Goal: Task Accomplishment & Management: Manage account settings

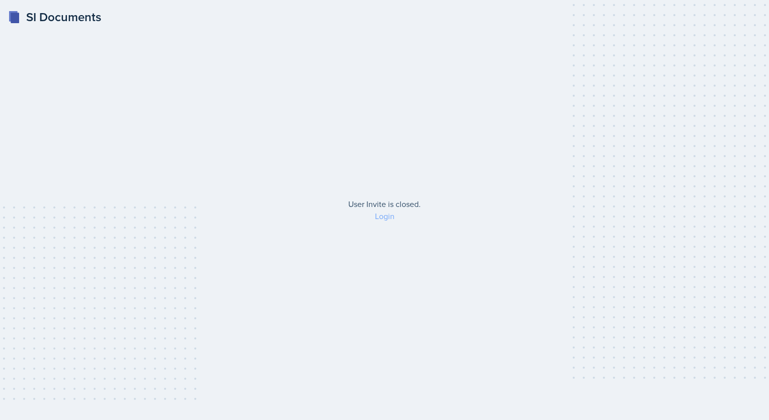
click at [379, 216] on link "Login" at bounding box center [385, 215] width 20 height 11
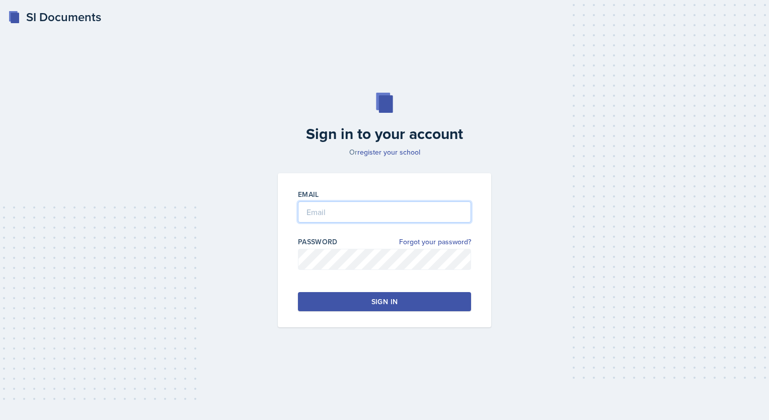
click at [379, 216] on input "email" at bounding box center [384, 211] width 173 height 21
click at [383, 213] on input "email" at bounding box center [384, 211] width 173 height 21
click at [383, 303] on button "Sign in" at bounding box center [384, 301] width 173 height 19
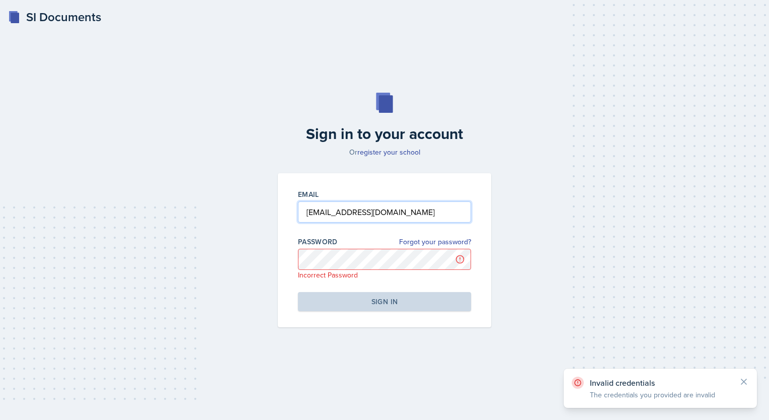
drag, startPoint x: 398, startPoint y: 217, endPoint x: 244, endPoint y: 218, distance: 153.6
click at [244, 218] on div "Sign in to your account Or register your school Email [EMAIL_ADDRESS][DOMAIN_NA…" at bounding box center [384, 209] width 737 height 299
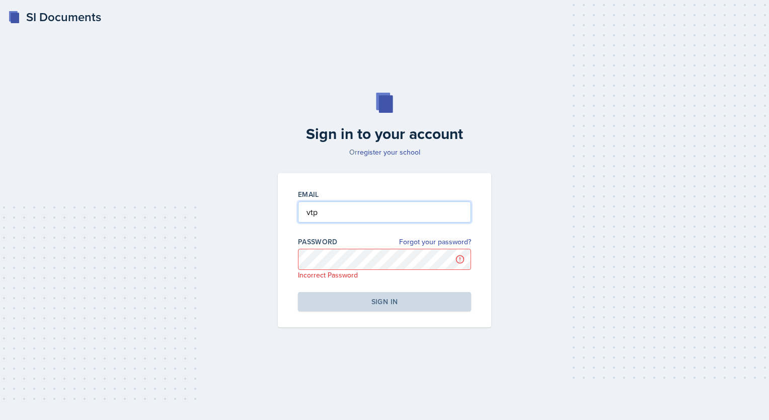
type input "[EMAIL_ADDRESS][DOMAIN_NAME]"
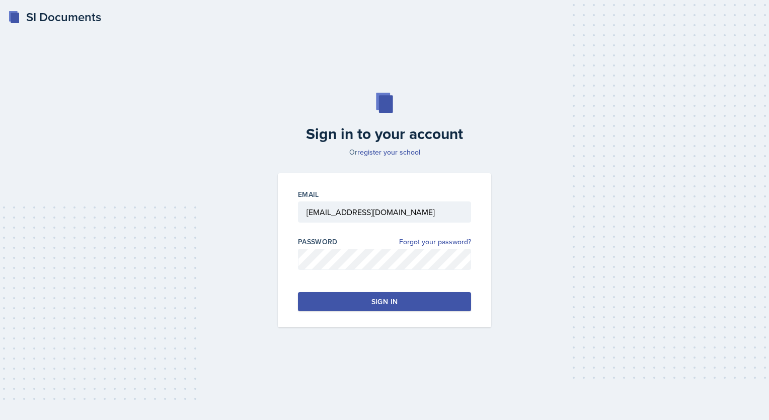
click at [383, 307] on button "Sign in" at bounding box center [384, 301] width 173 height 19
click at [383, 149] on link "register your school" at bounding box center [388, 152] width 63 height 10
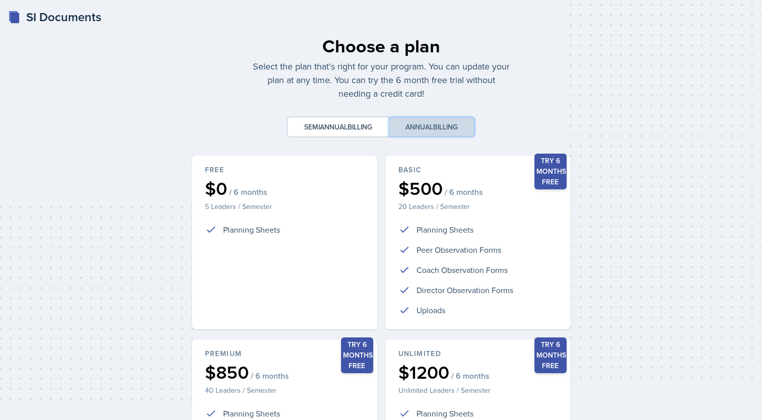
click at [383, 130] on button "Annual billing" at bounding box center [432, 126] width 86 height 19
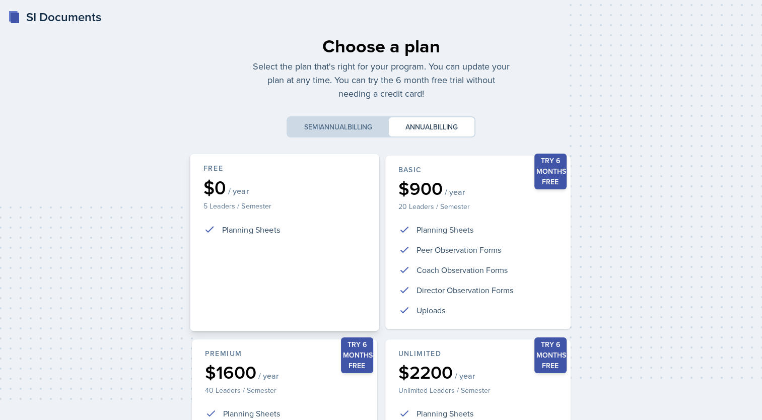
click at [232, 241] on div "Free $0 / year 5 Leaders / Semester Planning Sheets" at bounding box center [284, 242] width 189 height 177
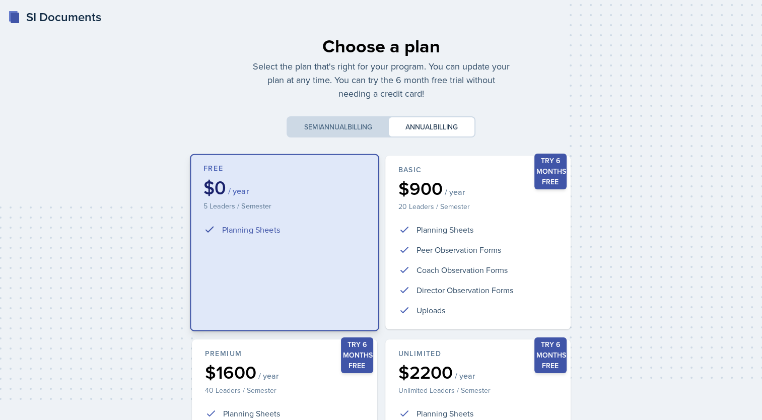
click at [232, 243] on div "Free $0 / year 5 Leaders / Semester Planning Sheets" at bounding box center [284, 242] width 189 height 177
click at [343, 125] on button "Semiannual billing" at bounding box center [337, 126] width 101 height 19
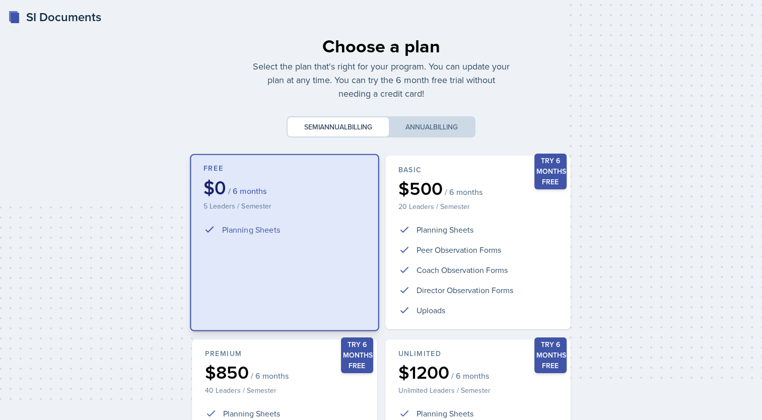
click at [244, 202] on p "5 Leaders / Semester" at bounding box center [284, 205] width 162 height 10
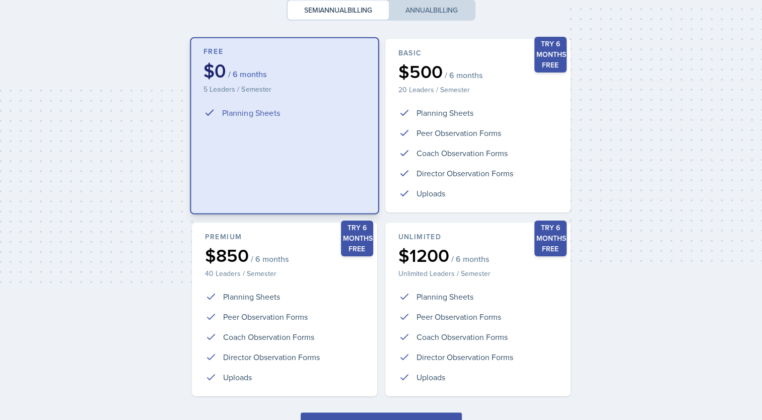
scroll to position [175, 0]
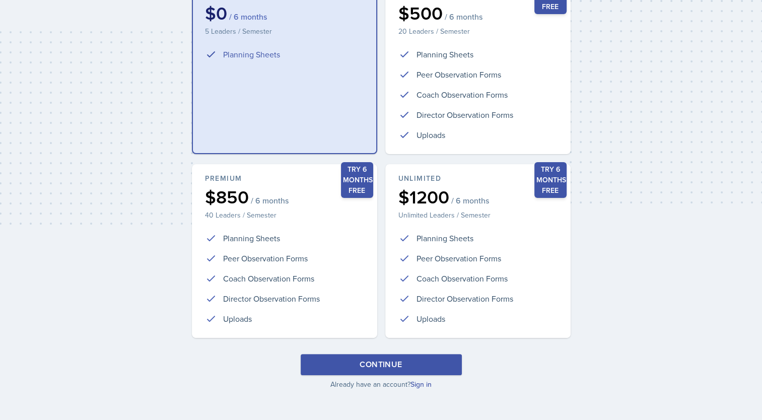
click at [383, 366] on button "Continue" at bounding box center [381, 364] width 161 height 21
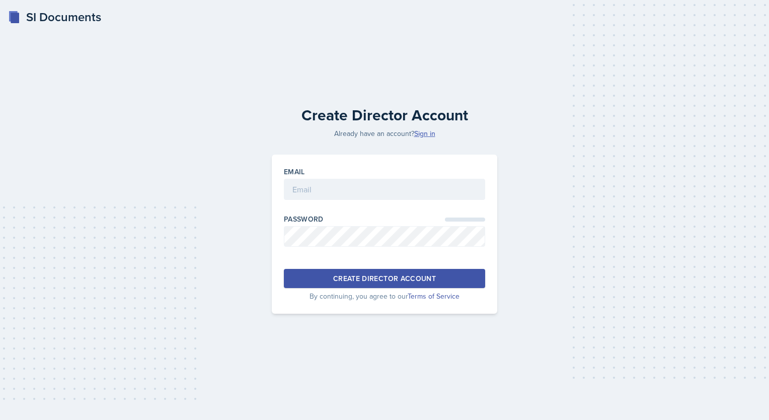
click at [383, 132] on link "Sign in" at bounding box center [424, 133] width 21 height 10
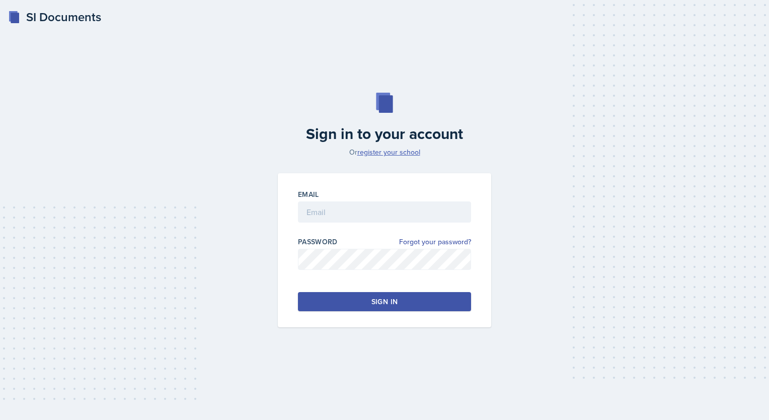
click at [383, 155] on link "register your school" at bounding box center [388, 152] width 63 height 10
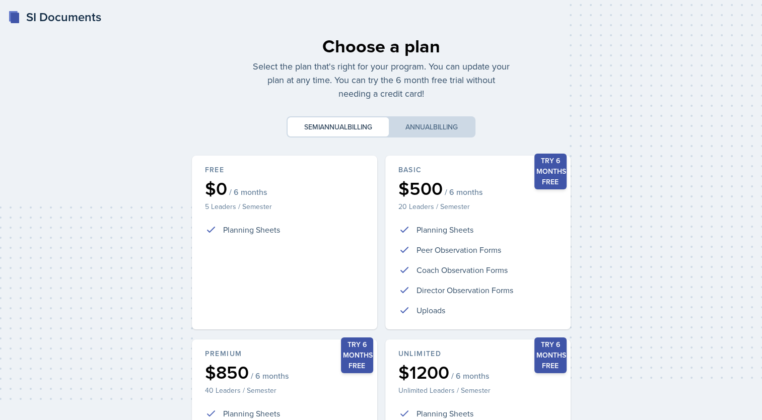
click at [26, 14] on div "SI Documents" at bounding box center [54, 17] width 93 height 18
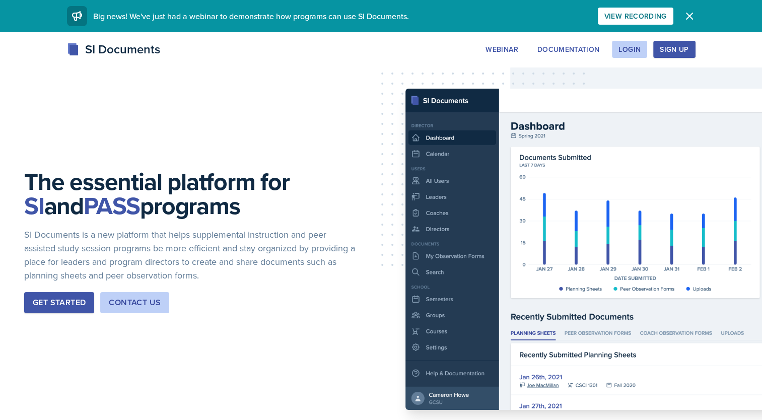
click at [383, 45] on div "Sign Up" at bounding box center [674, 49] width 29 height 8
click at [383, 45] on div "Login" at bounding box center [629, 49] width 22 height 8
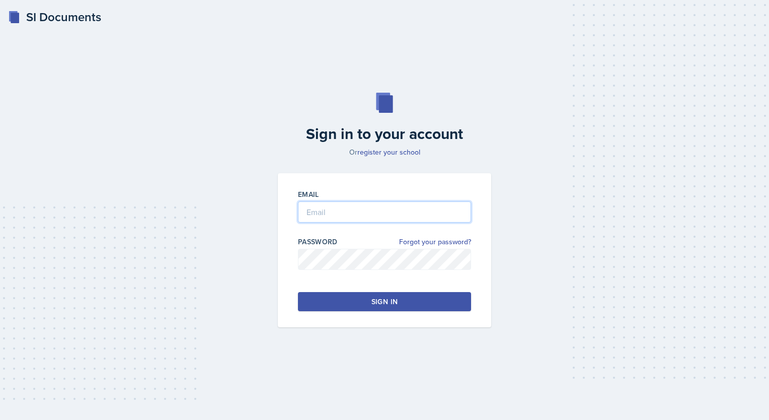
click at [364, 213] on input "email" at bounding box center [384, 211] width 173 height 21
click at [383, 294] on button "Sign in" at bounding box center [384, 301] width 173 height 19
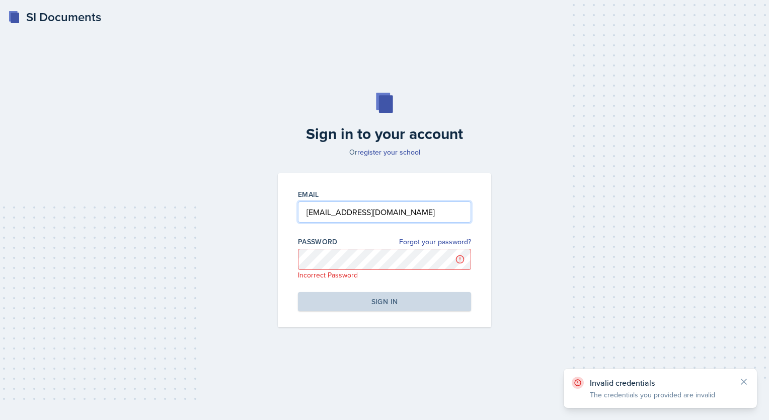
click at [383, 218] on input "[EMAIL_ADDRESS][DOMAIN_NAME]" at bounding box center [384, 211] width 173 height 21
type input "[EMAIL_ADDRESS][DOMAIN_NAME]"
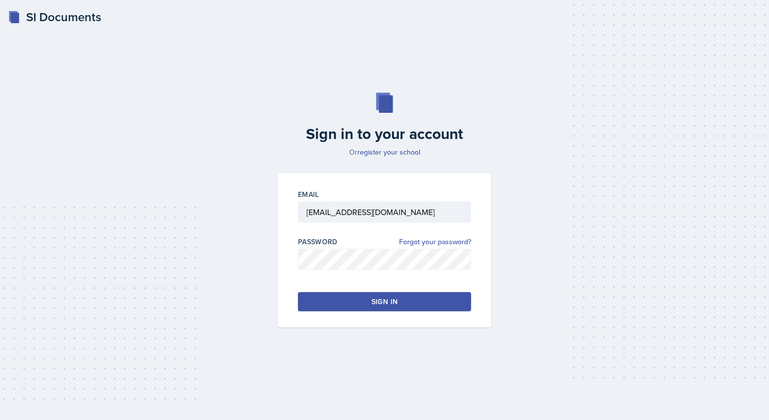
click at [383, 307] on button "Sign in" at bounding box center [384, 301] width 173 height 19
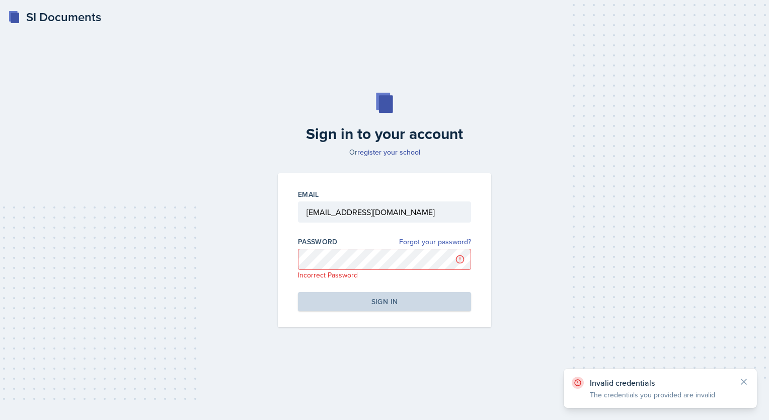
click at [383, 239] on link "Forgot your password?" at bounding box center [435, 242] width 72 height 11
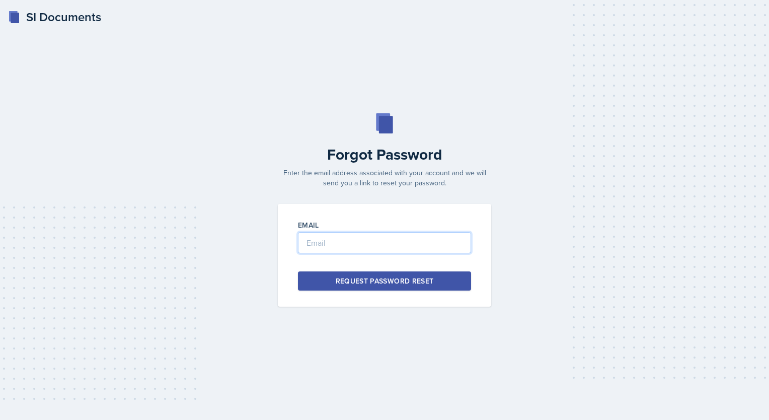
click at [383, 241] on input "email" at bounding box center [384, 242] width 173 height 21
type input "[EMAIL_ADDRESS][DOMAIN_NAME]"
click at [373, 280] on div "Request Password Reset" at bounding box center [385, 281] width 98 height 10
click at [380, 242] on input "email" at bounding box center [384, 242] width 173 height 21
type input "[EMAIL_ADDRESS][DOMAIN_NAME]"
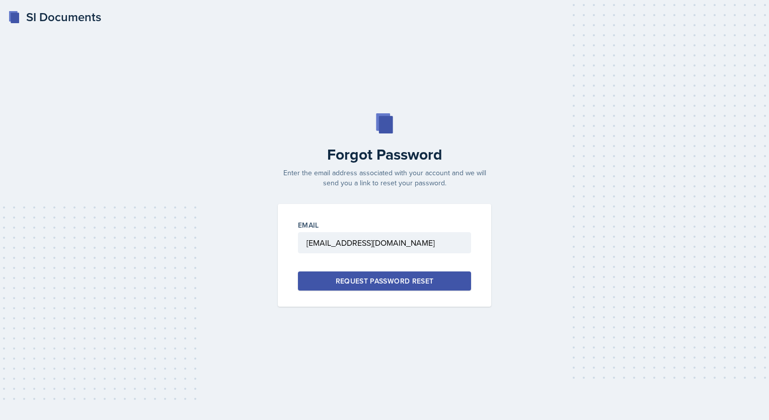
click at [383, 278] on div "Request Password Reset" at bounding box center [385, 281] width 98 height 10
click at [332, 233] on input "email" at bounding box center [384, 242] width 173 height 21
type input "[EMAIL_ADDRESS][DOMAIN_NAME]"
click at [355, 291] on div "Email [EMAIL_ADDRESS][DOMAIN_NAME] Request Password Reset" at bounding box center [384, 255] width 213 height 103
click at [362, 279] on div "Request Password Reset" at bounding box center [385, 281] width 98 height 10
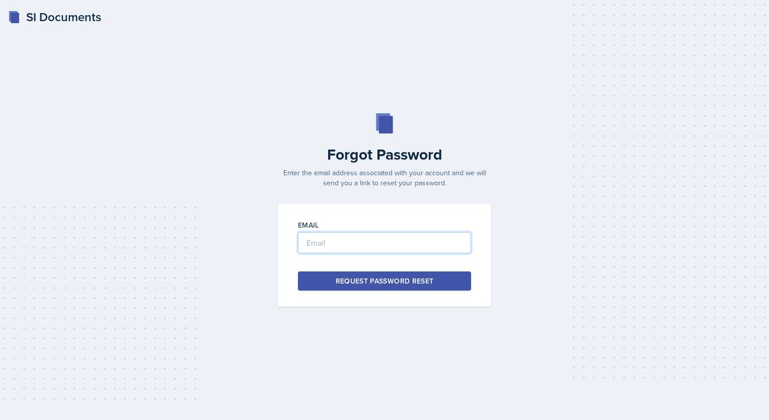
click at [346, 244] on input "email" at bounding box center [384, 242] width 173 height 21
drag, startPoint x: 731, startPoint y: 193, endPoint x: 701, endPoint y: 220, distance: 39.6
click at [383, 193] on div "Forgot Password Enter the email address associated with your account and we wil…" at bounding box center [384, 209] width 737 height 193
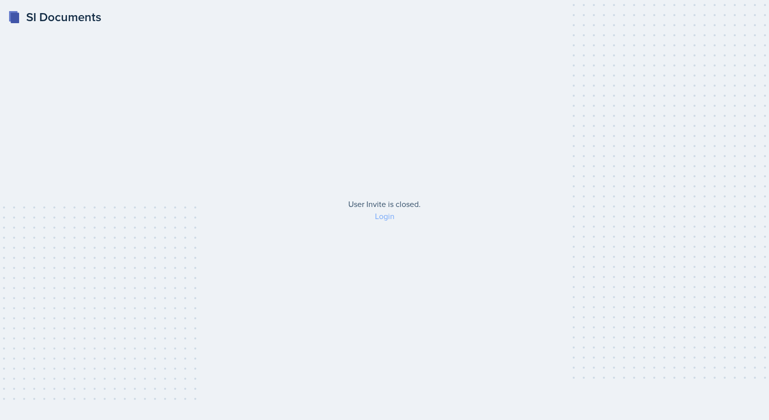
click at [386, 220] on link "Login" at bounding box center [385, 215] width 20 height 11
